Goal: Information Seeking & Learning: Find specific fact

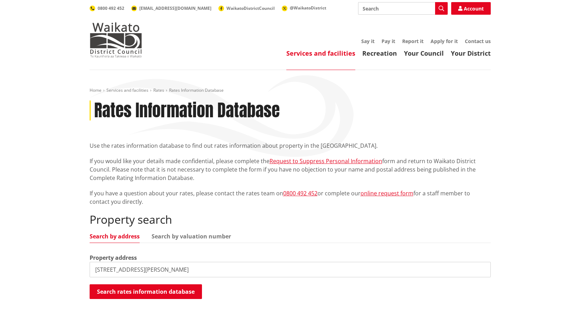
type input "7 glen road"
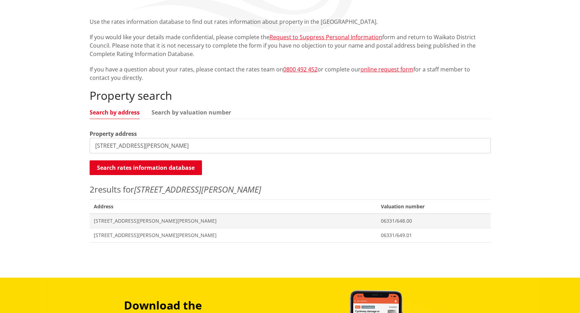
scroll to position [140, 0]
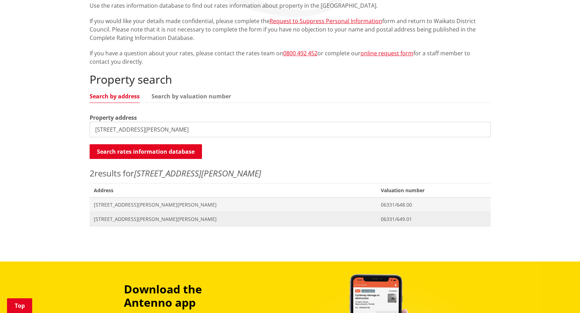
click at [116, 216] on span "7 Glen Road GLEN AFTON" at bounding box center [233, 218] width 278 height 7
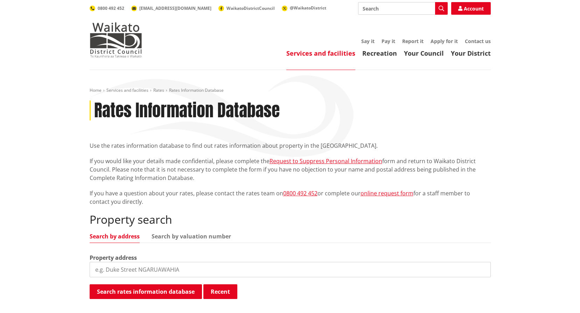
click at [154, 265] on input "search" at bounding box center [290, 269] width 401 height 15
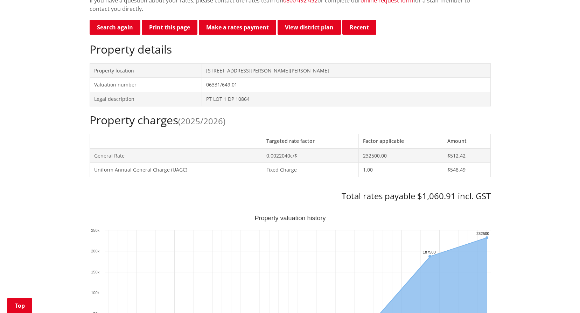
scroll to position [210, 0]
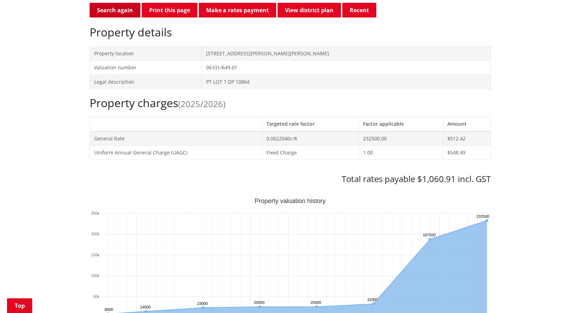
click at [117, 9] on link "Search again" at bounding box center [115, 10] width 51 height 15
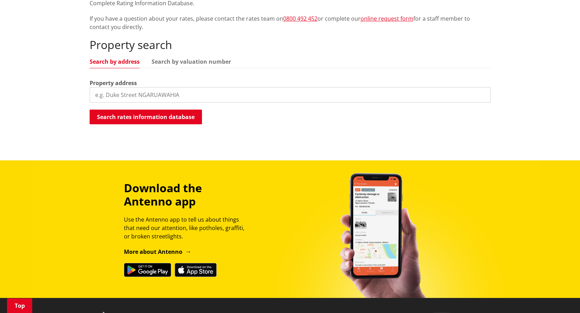
scroll to position [175, 0]
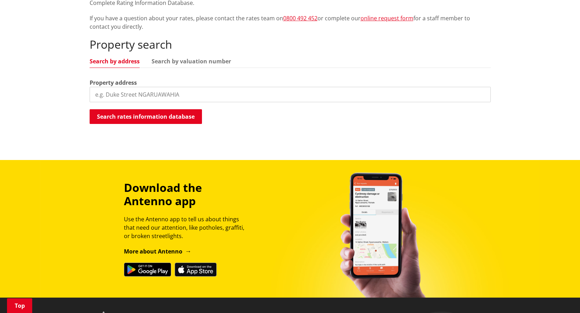
click at [159, 90] on input "search" at bounding box center [290, 94] width 401 height 15
type input "51 durham"
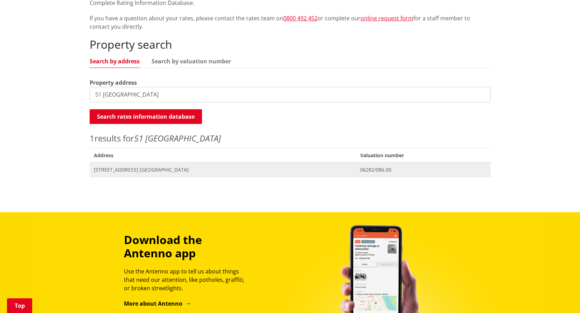
click at [142, 169] on span "51 Durham Street NGARUAWAHIA" at bounding box center [223, 169] width 258 height 7
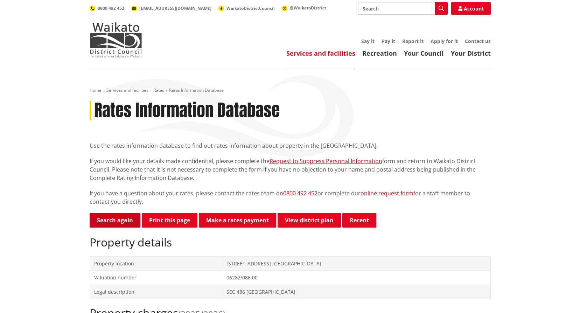
click at [111, 217] on link "Search again" at bounding box center [115, 220] width 51 height 15
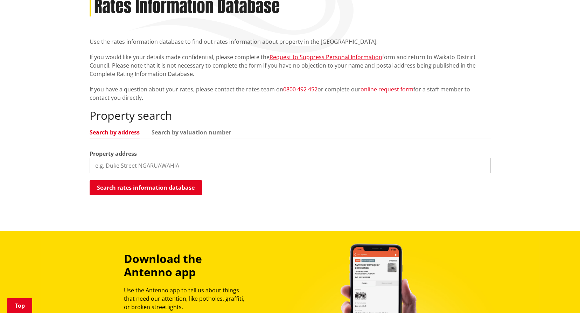
scroll to position [105, 0]
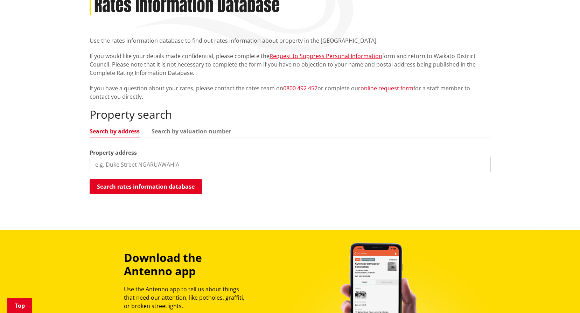
drag, startPoint x: 108, startPoint y: 163, endPoint x: 115, endPoint y: 162, distance: 7.4
click at [108, 163] on input "search" at bounding box center [290, 164] width 401 height 15
type input "7 birdwood"
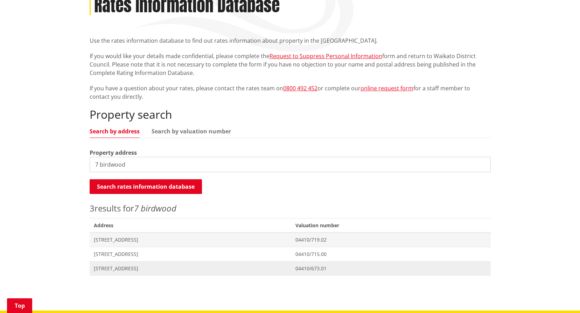
click at [118, 269] on span "[STREET_ADDRESS]" at bounding box center [190, 268] width 193 height 7
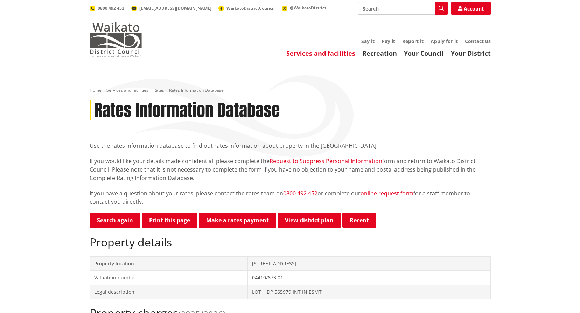
click at [112, 38] on img at bounding box center [116, 39] width 52 height 35
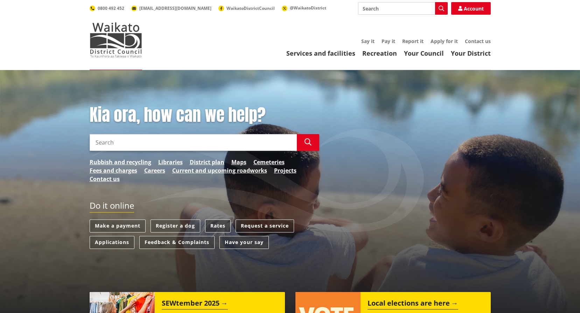
click at [217, 225] on link "Rates" at bounding box center [218, 225] width 26 height 13
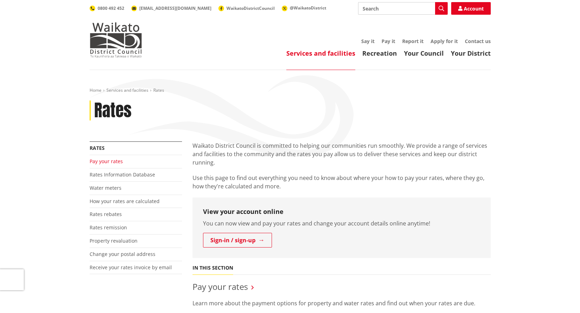
click at [108, 162] on link "Pay your rates" at bounding box center [106, 161] width 33 height 7
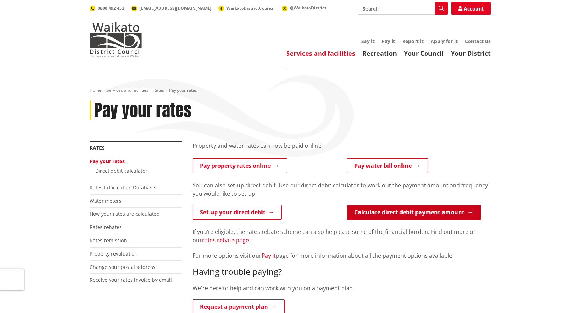
click at [406, 212] on link "Calculate direct debit payment amount" at bounding box center [414, 212] width 134 height 15
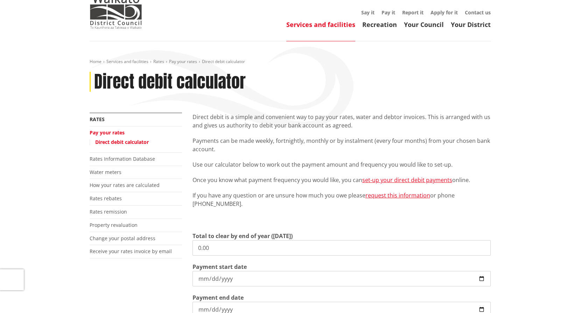
scroll to position [70, 0]
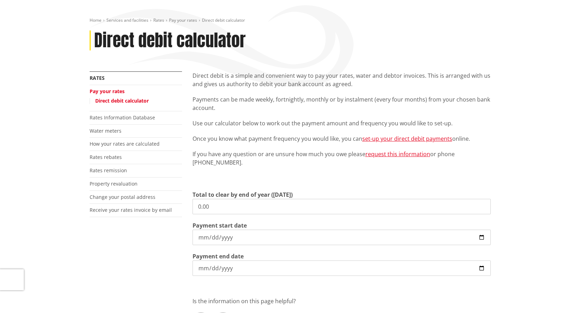
click at [186, 207] on div "More from this section Rates Pay your rates Direct debit calculator Rates Infor…" at bounding box center [289, 215] width 411 height 288
type input "3,758.76"
click at [481, 237] on input "2025-09-05" at bounding box center [341, 236] width 298 height 15
type input "2025-09-25"
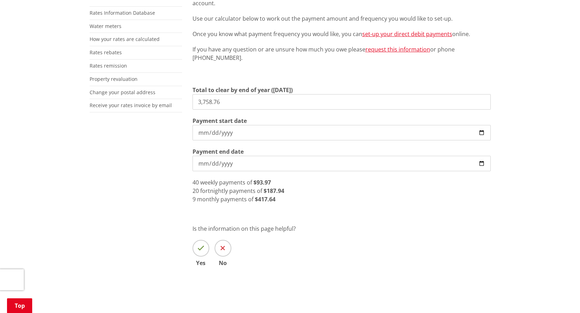
scroll to position [175, 0]
click at [209, 102] on input "3,758.76" at bounding box center [341, 101] width 298 height 15
type input "3,008.76"
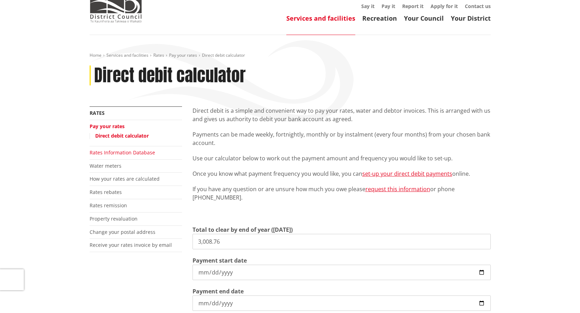
click at [115, 151] on link "Rates Information Database" at bounding box center [122, 152] width 65 height 7
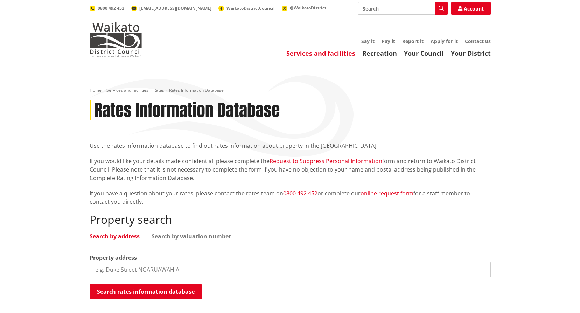
click at [187, 265] on input "search" at bounding box center [290, 269] width 401 height 15
type input "1543b waingaro r"
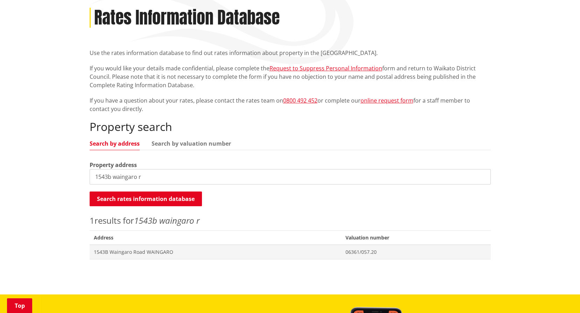
scroll to position [105, 0]
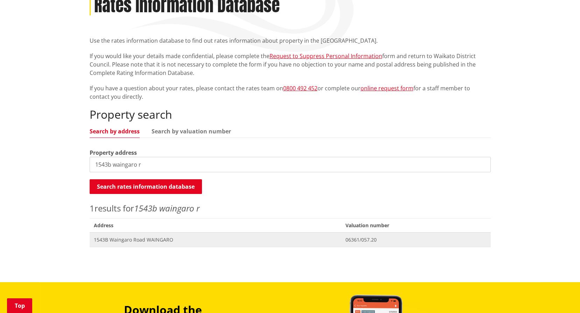
click at [159, 241] on span "1543B Waingaro Road WAINGARO" at bounding box center [215, 239] width 243 height 7
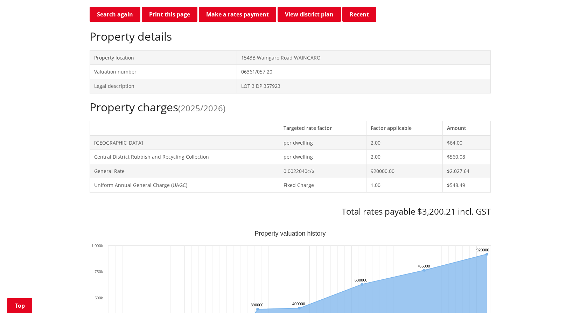
scroll to position [245, 0]
